Goal: Information Seeking & Learning: Check status

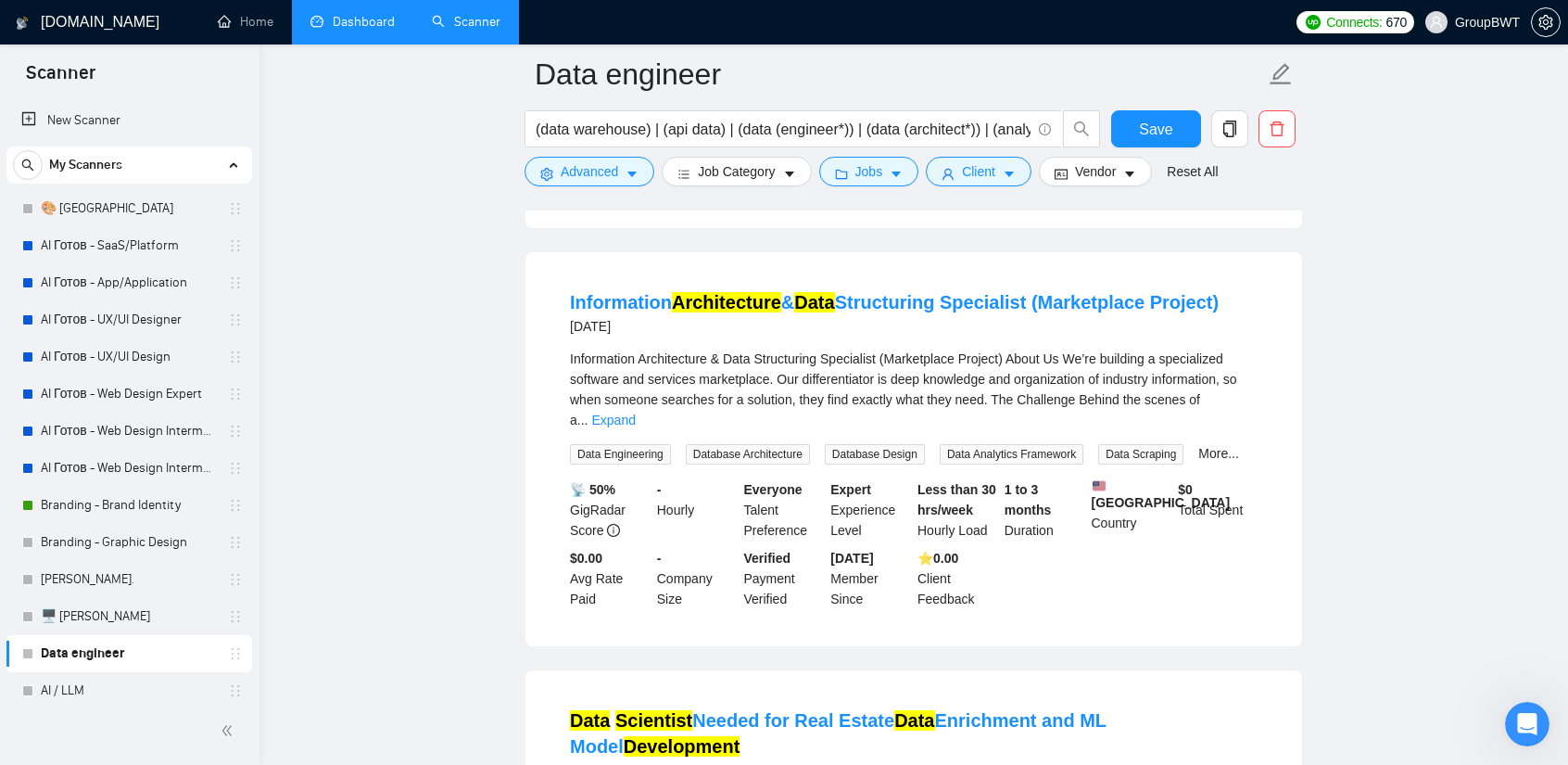
click at [344, 15] on link "Dashboard" at bounding box center [353, 22] width 84 height 16
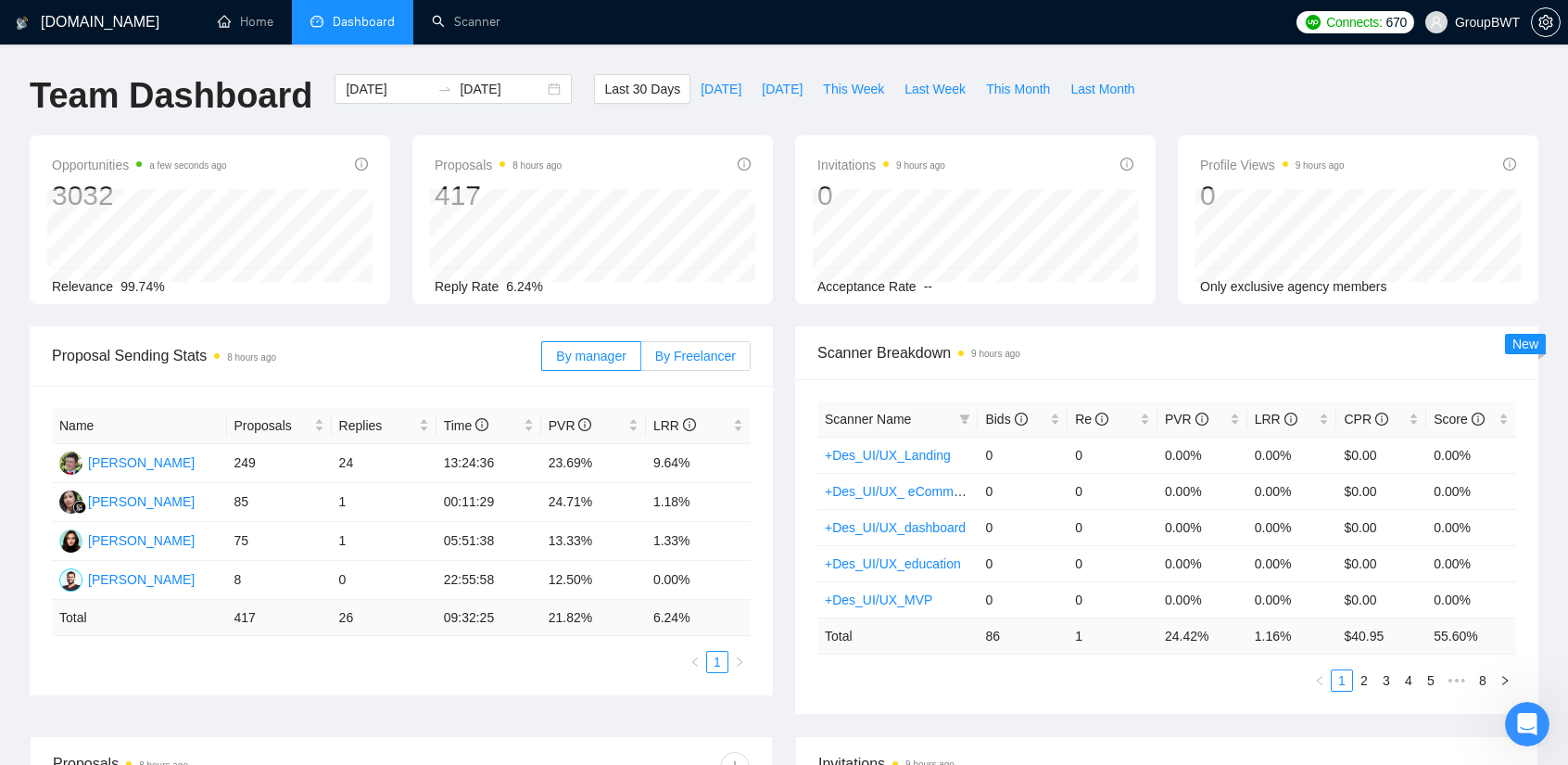
click at [694, 359] on span "By Freelancer" at bounding box center [696, 356] width 81 height 15
click at [641, 360] on input "By Freelancer" at bounding box center [641, 360] width 0 height 0
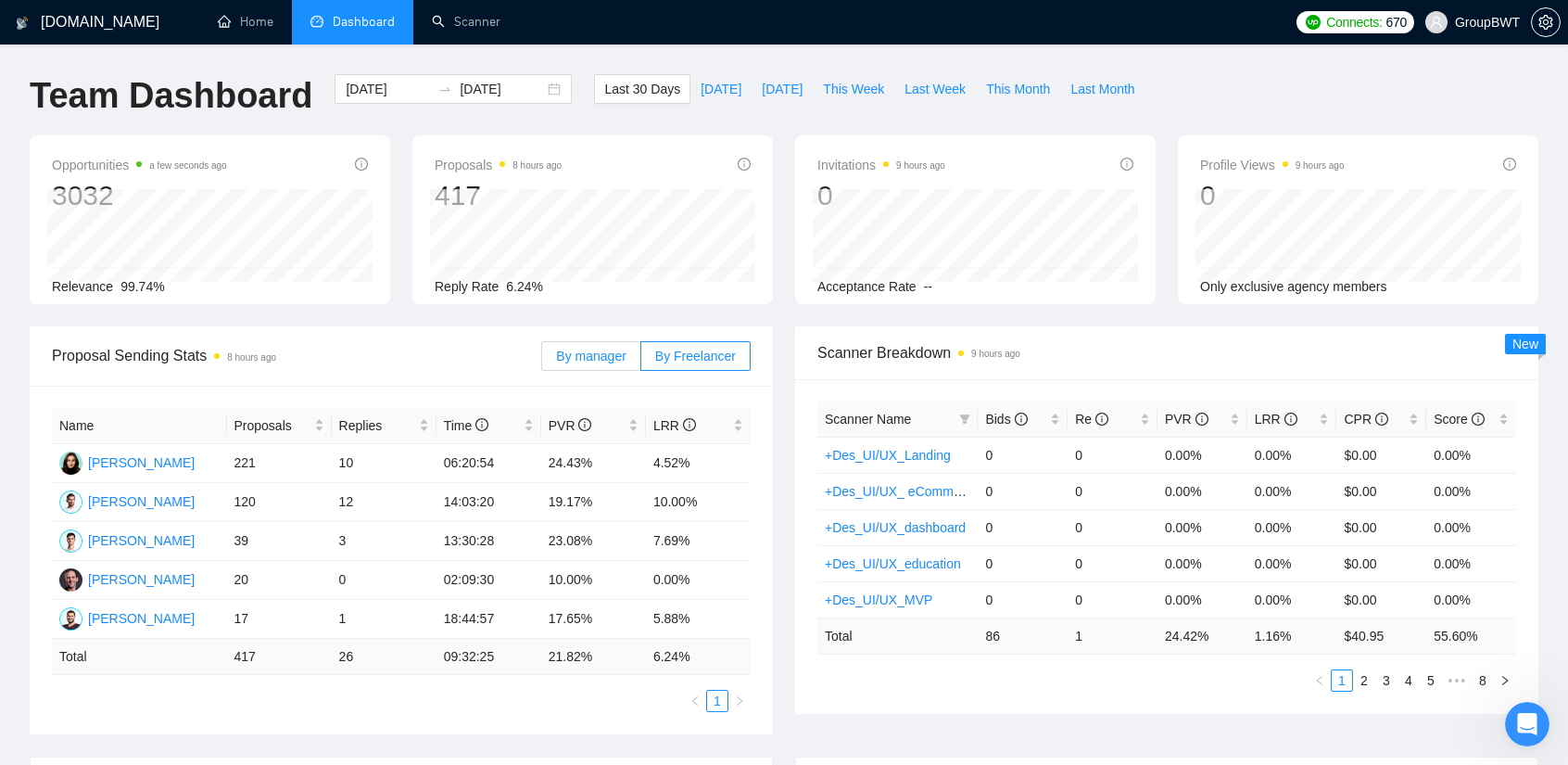
click at [604, 359] on span "By manager" at bounding box center [591, 356] width 69 height 15
click at [542, 360] on input "By manager" at bounding box center [542, 360] width 0 height 0
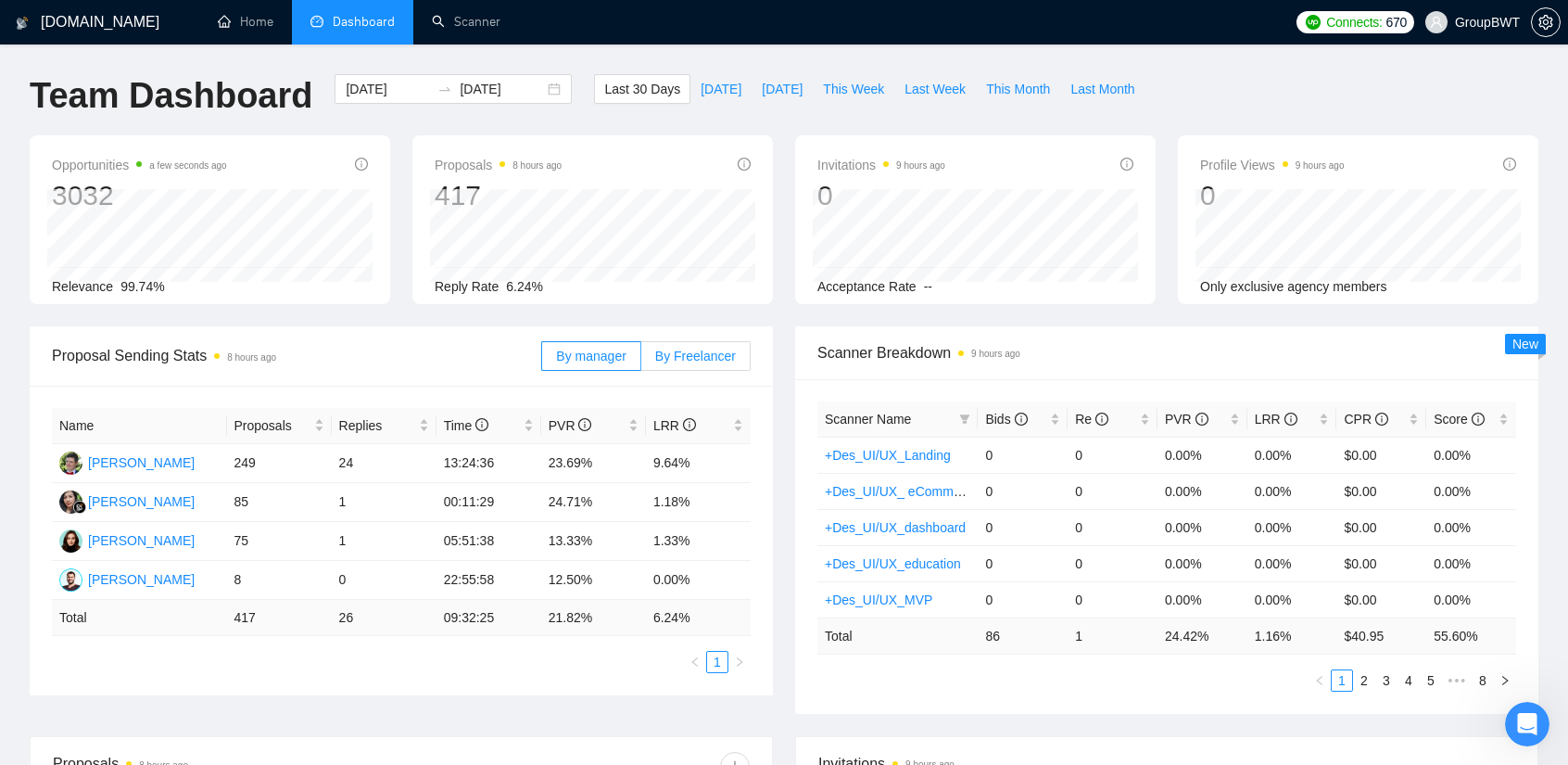
click at [713, 363] on label "By Freelancer" at bounding box center [696, 356] width 110 height 30
click at [641, 360] on input "By Freelancer" at bounding box center [641, 360] width 0 height 0
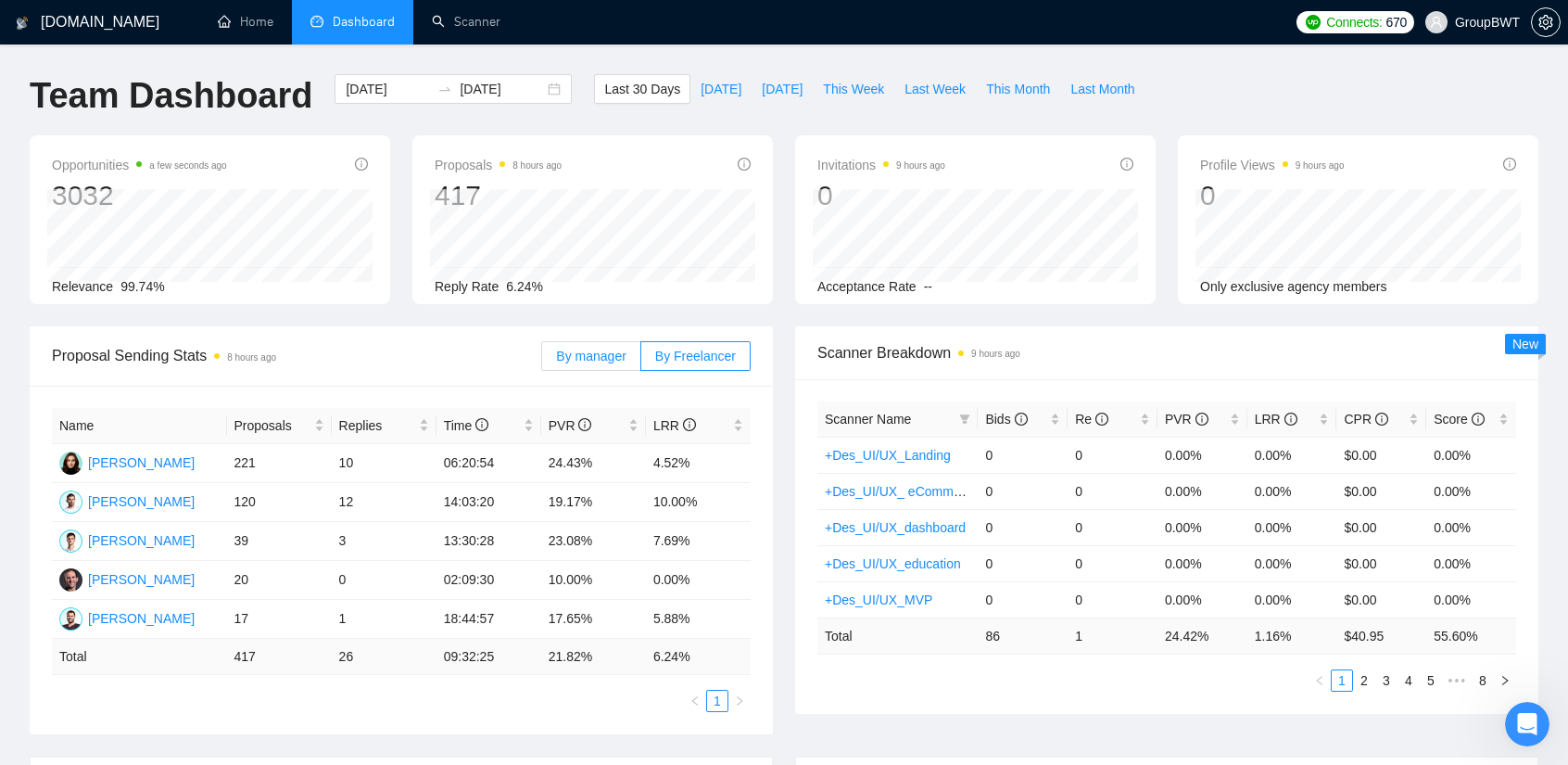
click at [592, 356] on span "By manager" at bounding box center [591, 356] width 69 height 15
click at [542, 360] on input "By manager" at bounding box center [542, 360] width 0 height 0
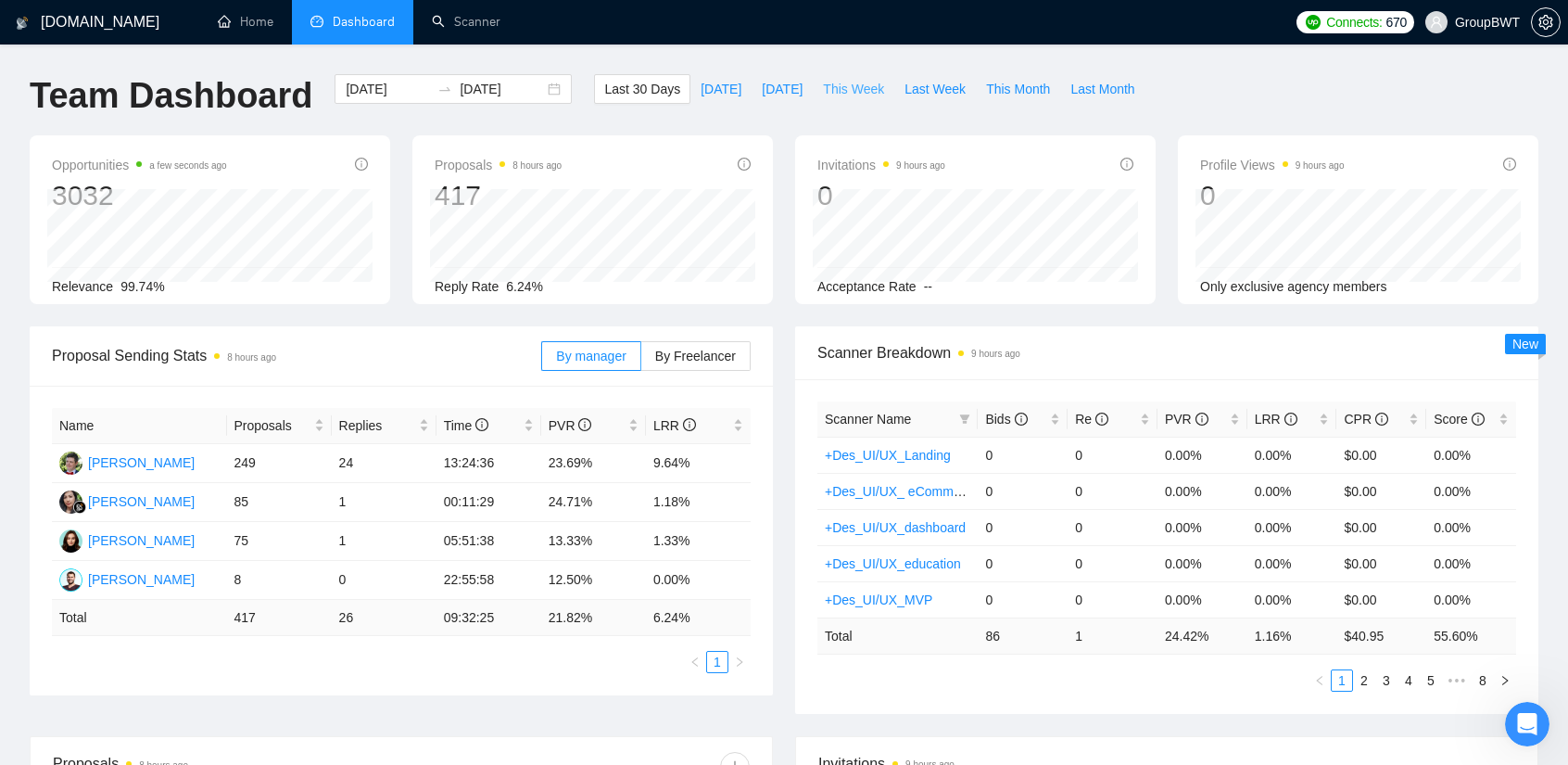
click at [823, 87] on span "This Week" at bounding box center [853, 89] width 61 height 21
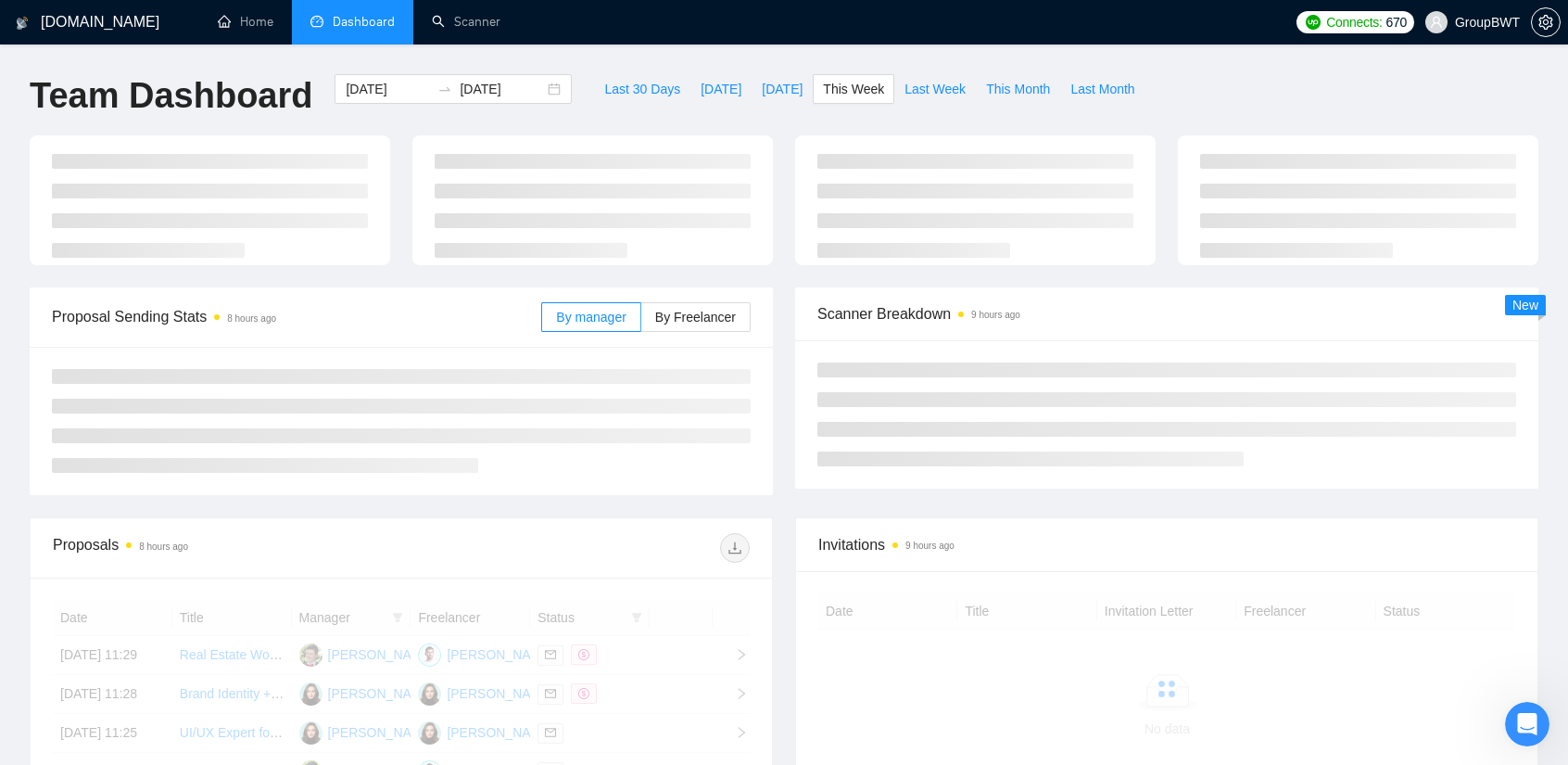
type input "[DATE]"
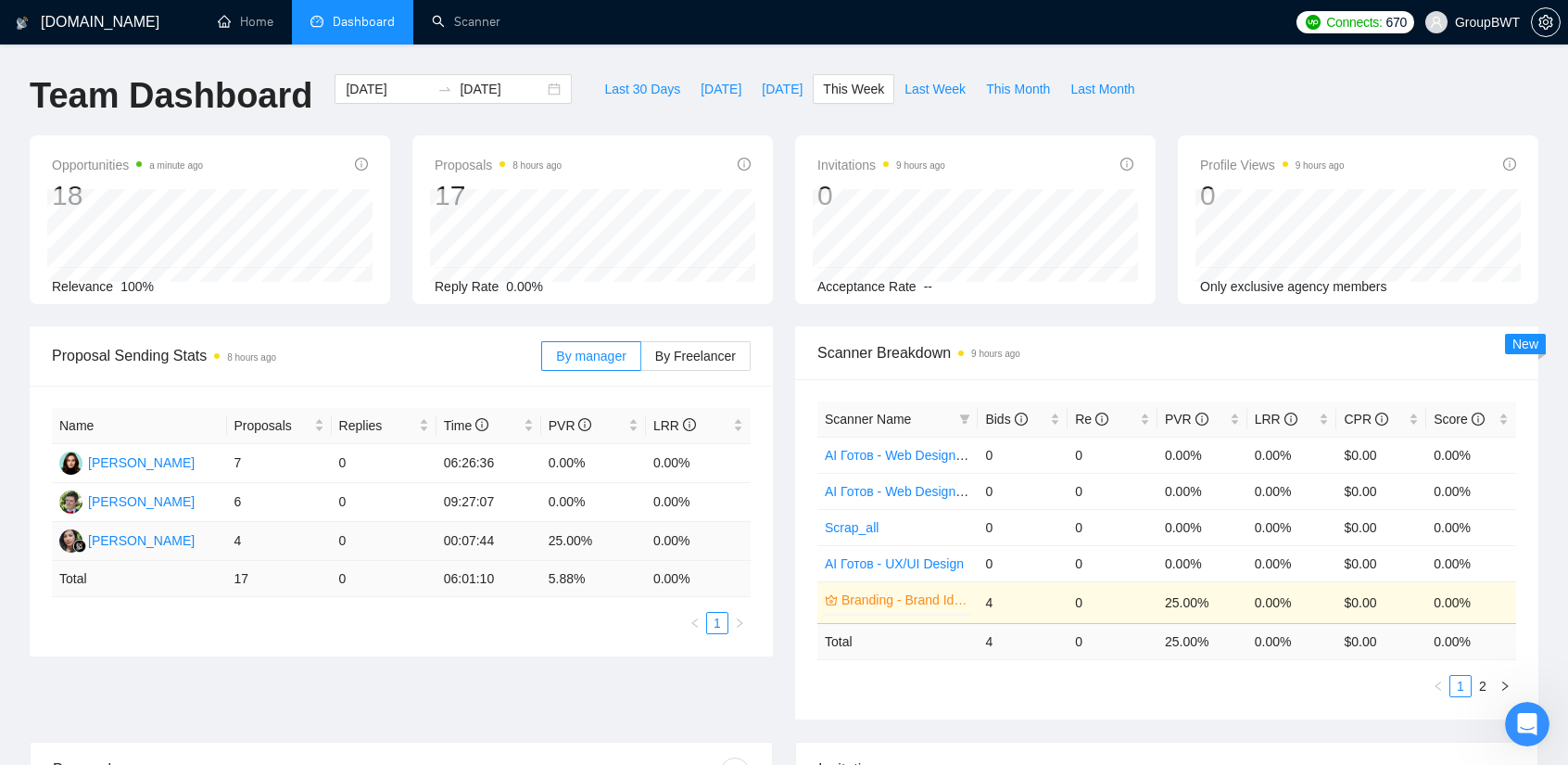
click at [438, 532] on td "00:07:44" at bounding box center [489, 541] width 105 height 39
click at [362, 455] on td "0" at bounding box center [384, 463] width 105 height 39
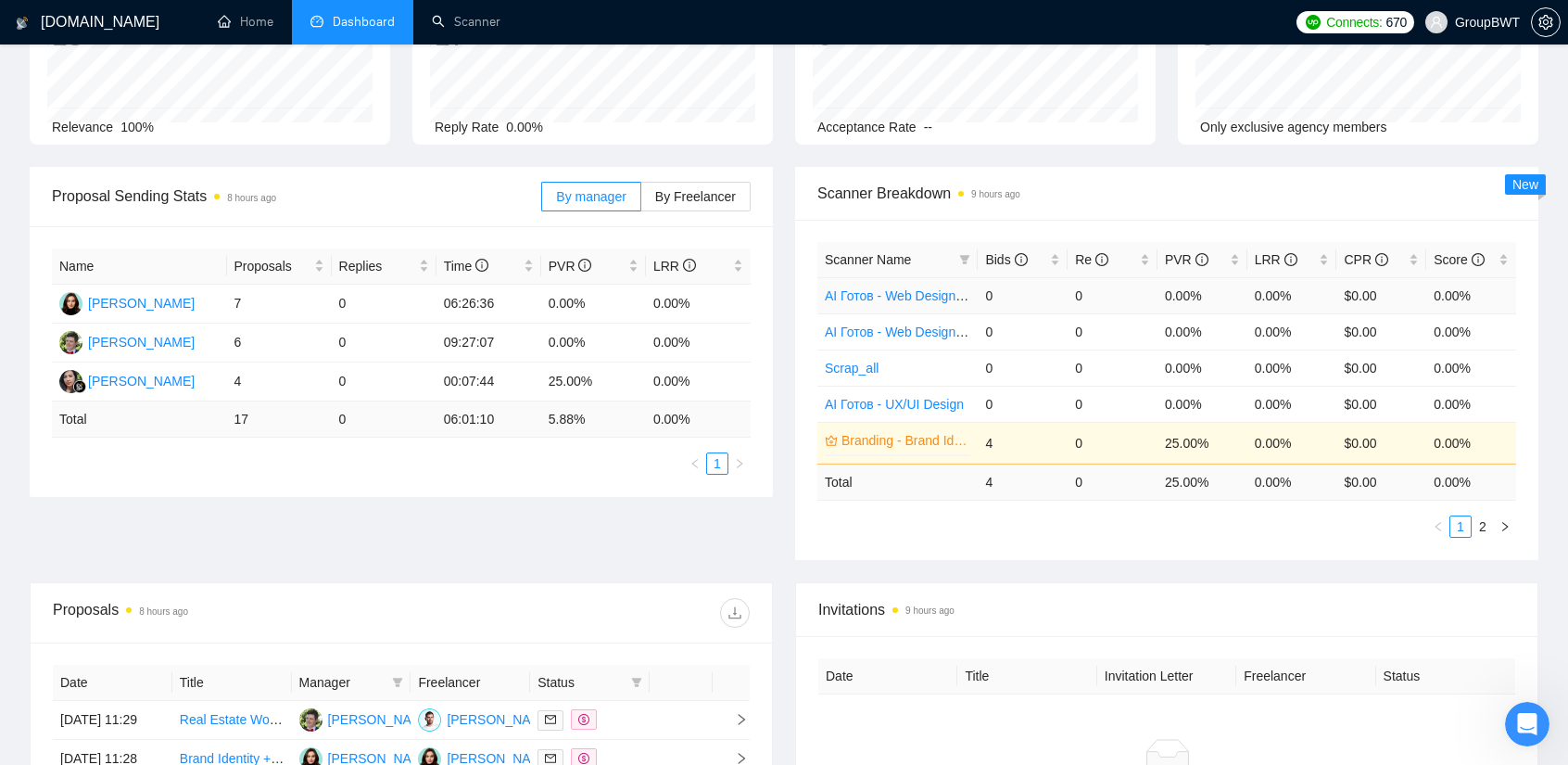
scroll to position [185, 0]
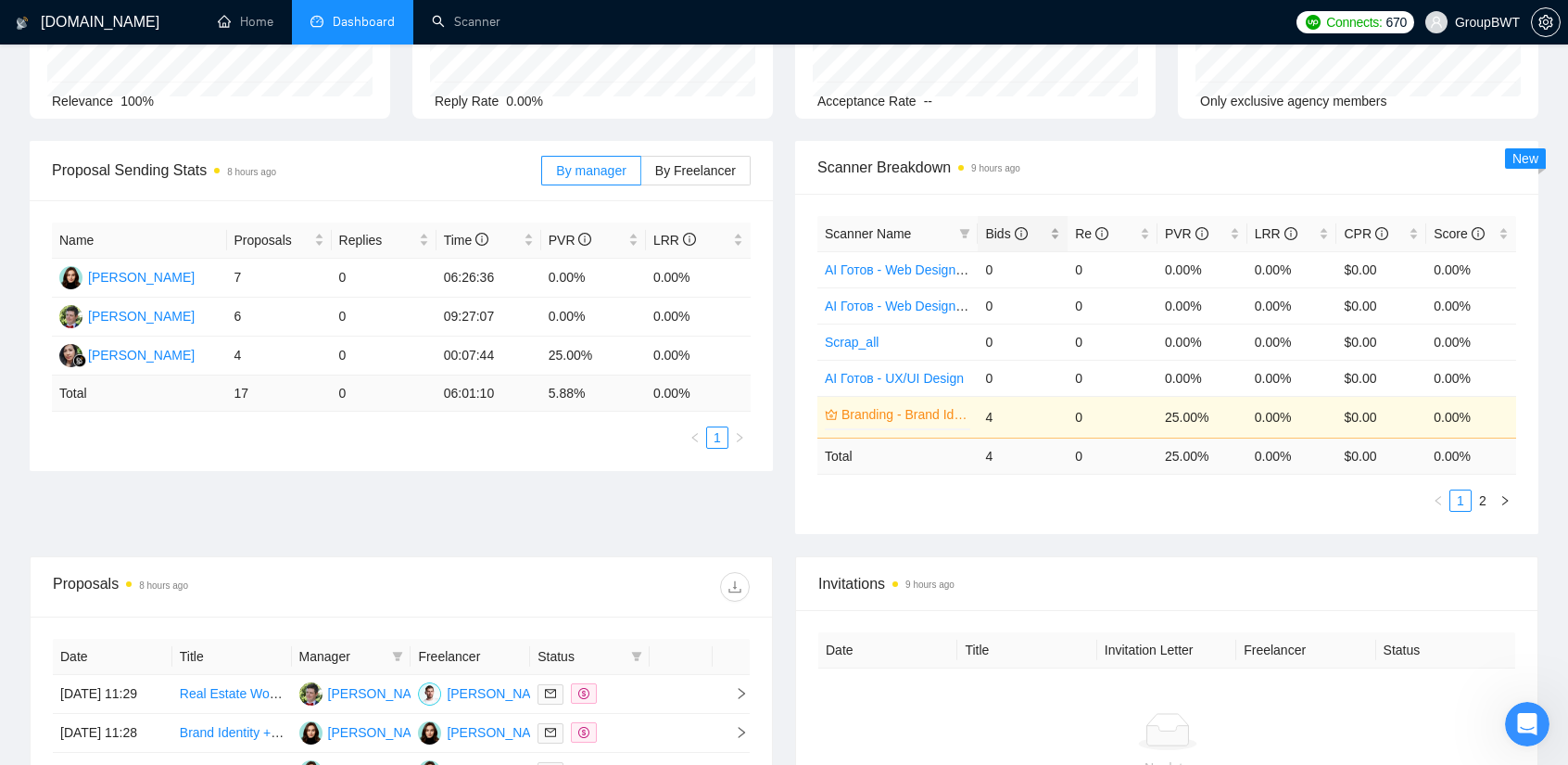
click at [1001, 229] on span "Bids" at bounding box center [1005, 234] width 42 height 15
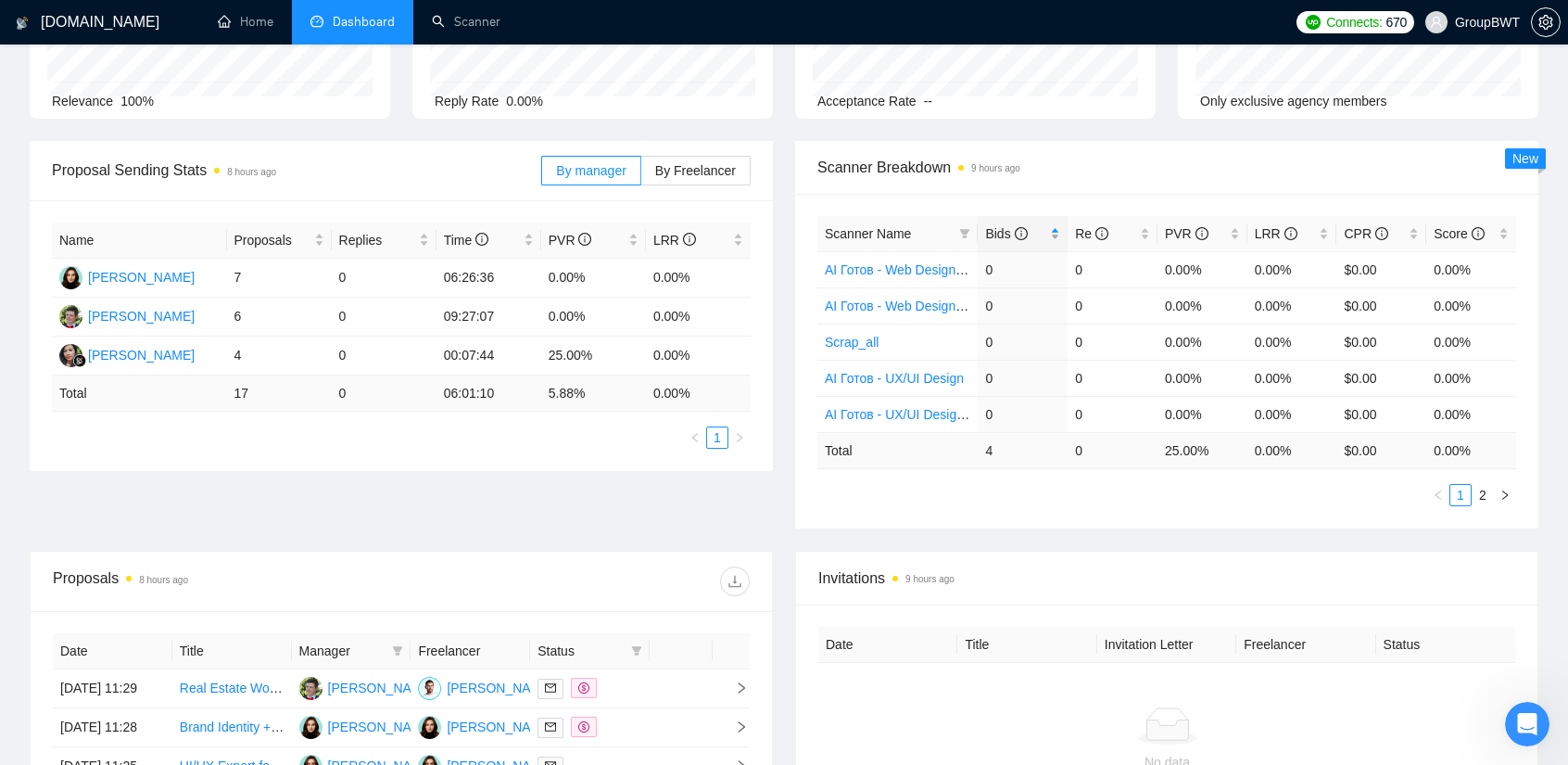
click at [1003, 230] on span "Bids" at bounding box center [1005, 234] width 42 height 15
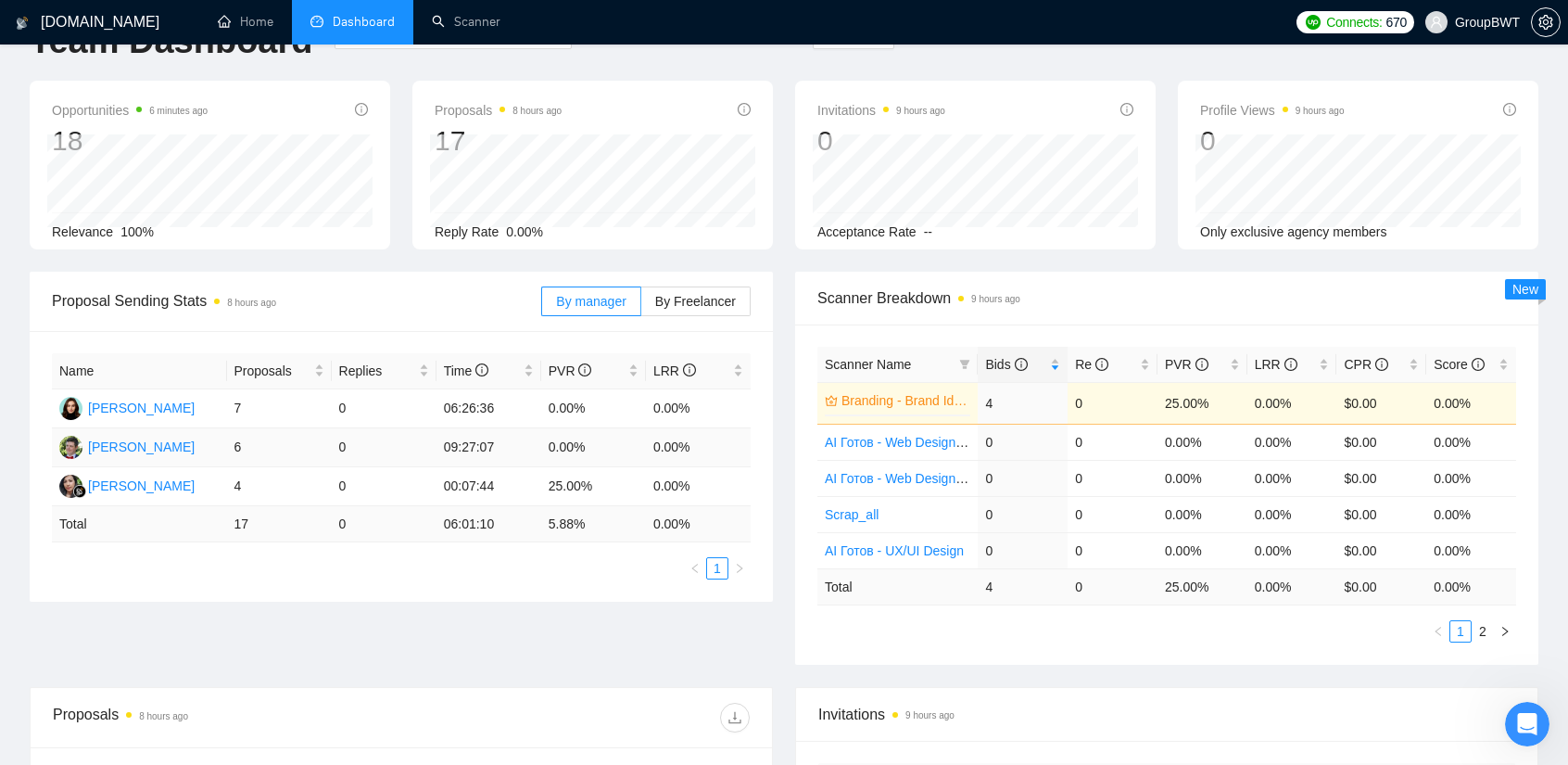
scroll to position [0, 0]
